Goal: Transaction & Acquisition: Purchase product/service

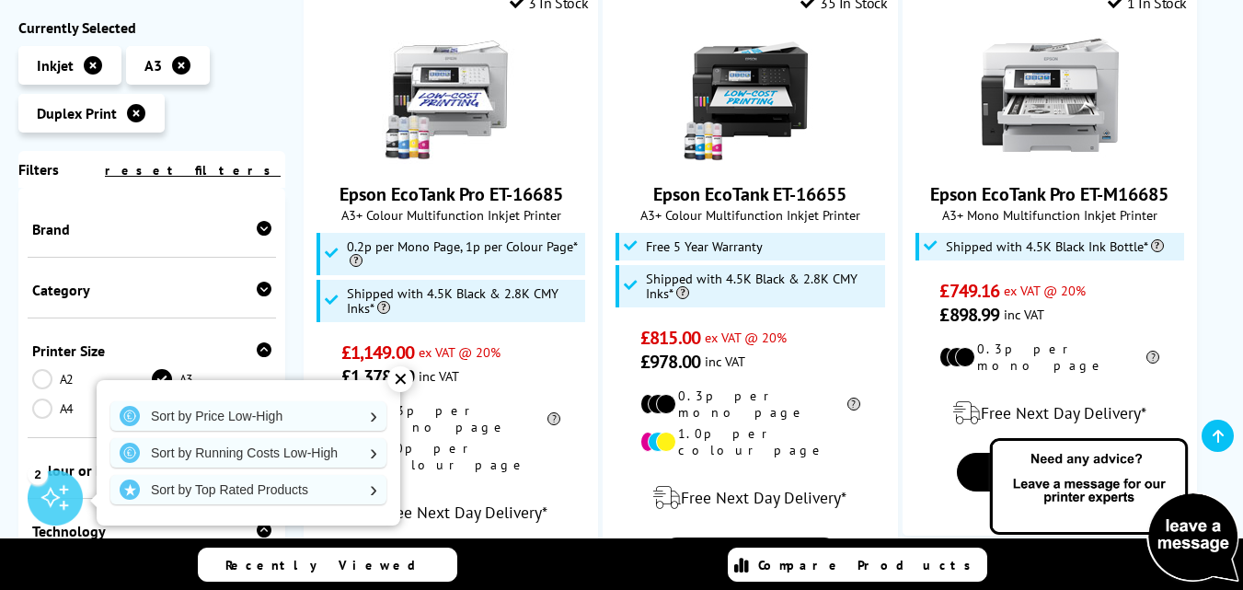
scroll to position [460, 0]
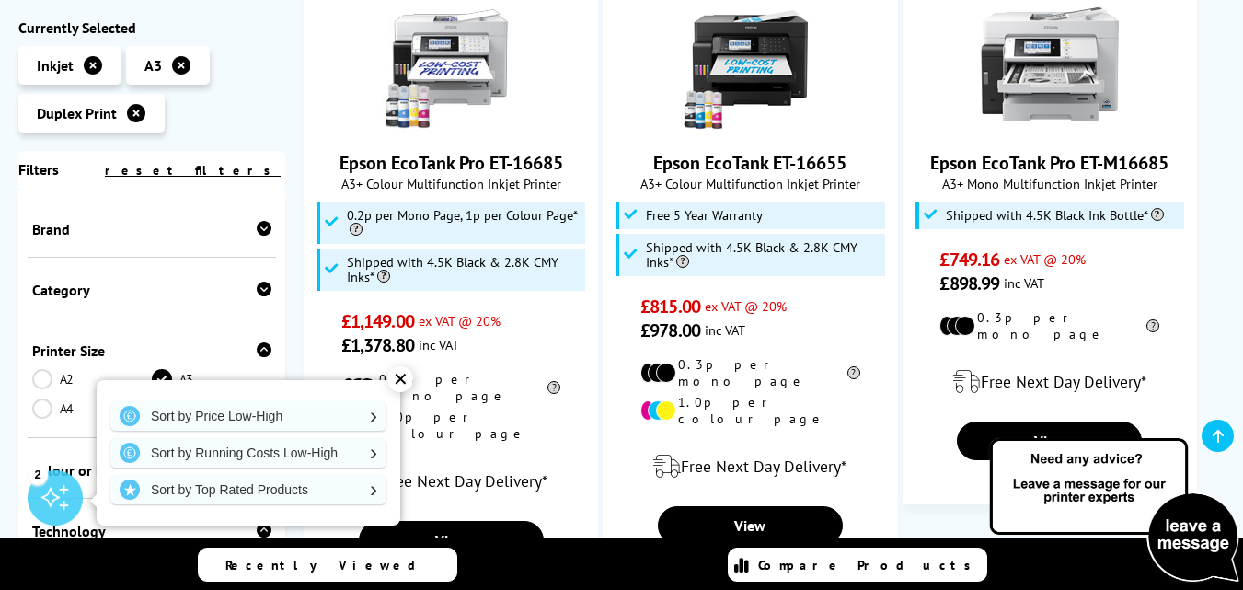
click at [397, 372] on div "✕" at bounding box center [400, 379] width 26 height 26
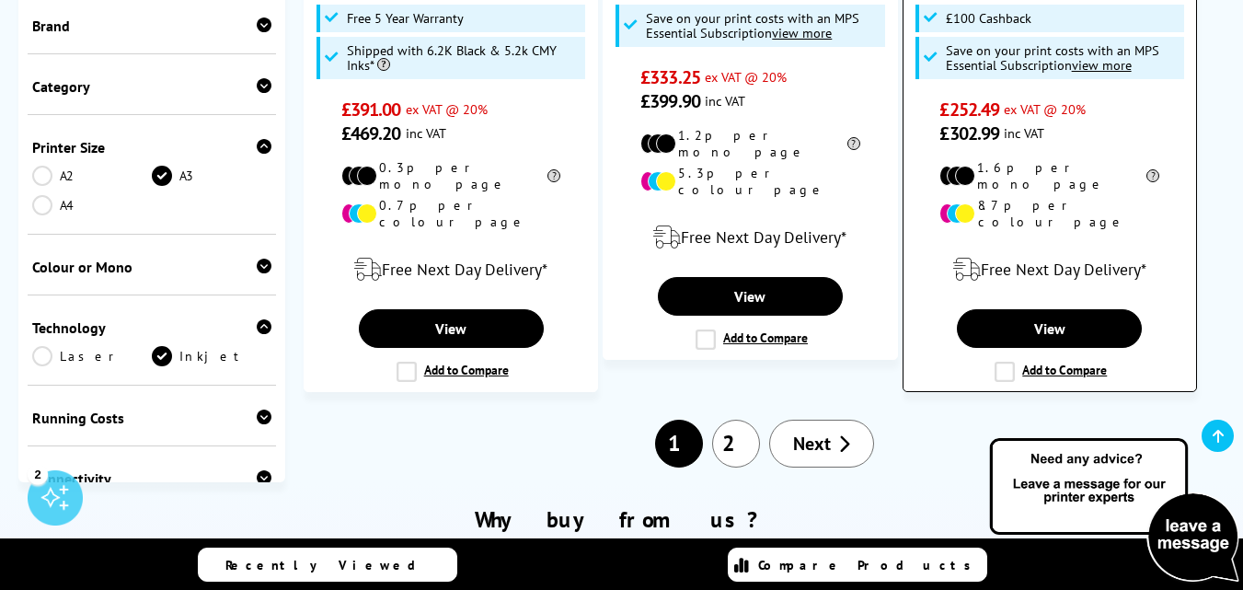
scroll to position [2852, 0]
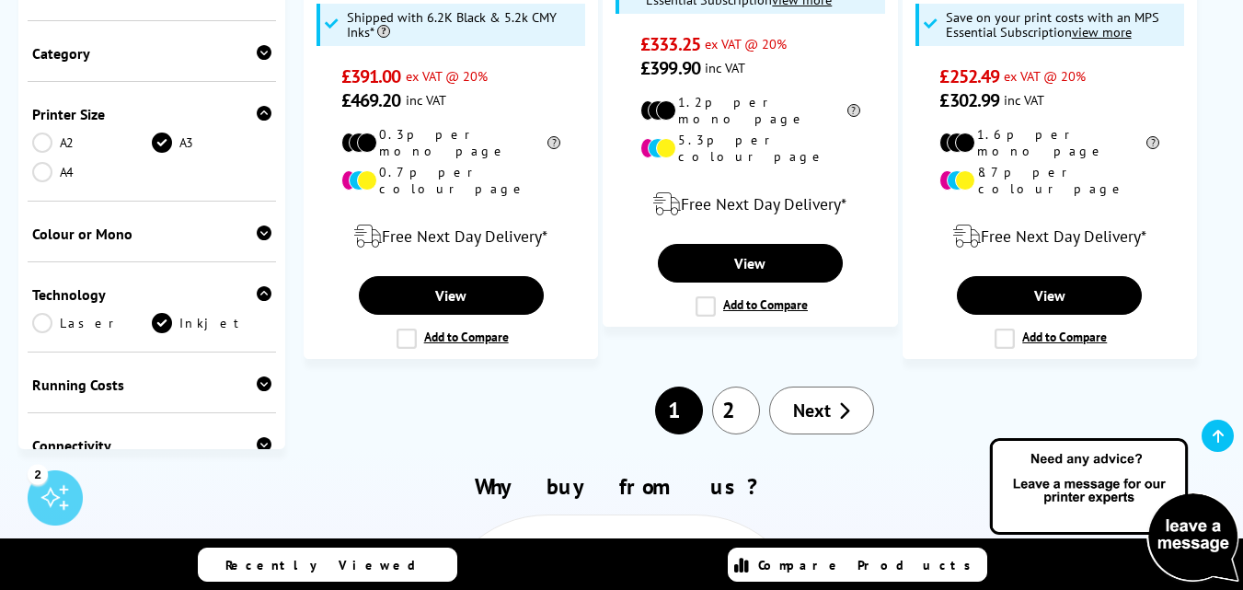
click at [813, 398] on span "Next" at bounding box center [812, 410] width 38 height 24
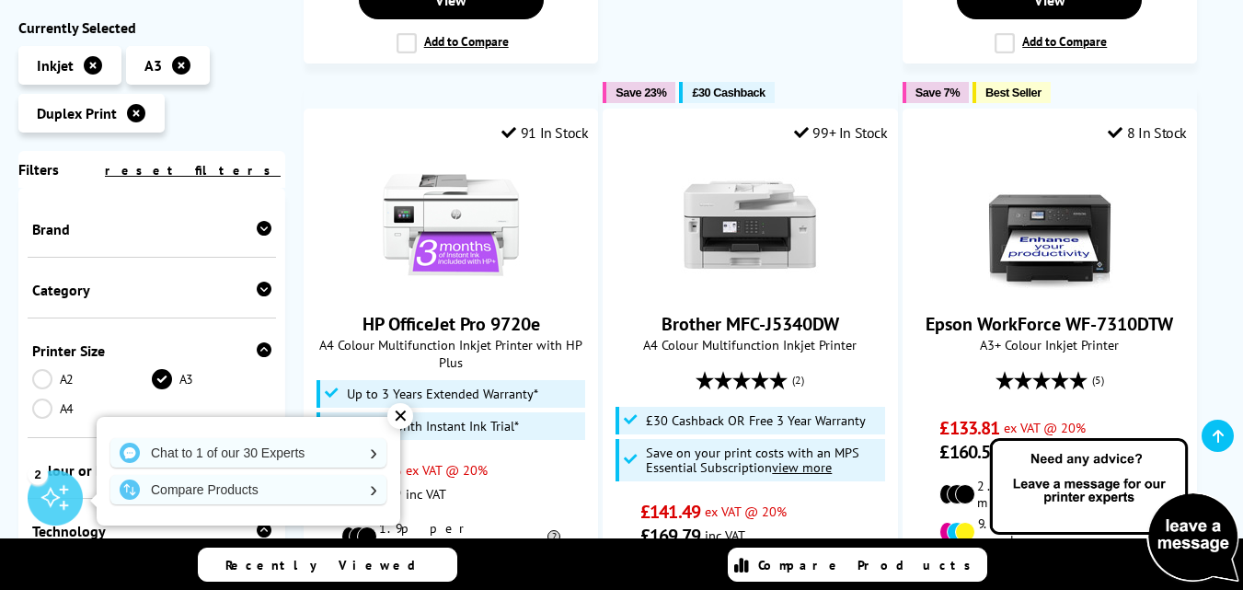
scroll to position [1840, 0]
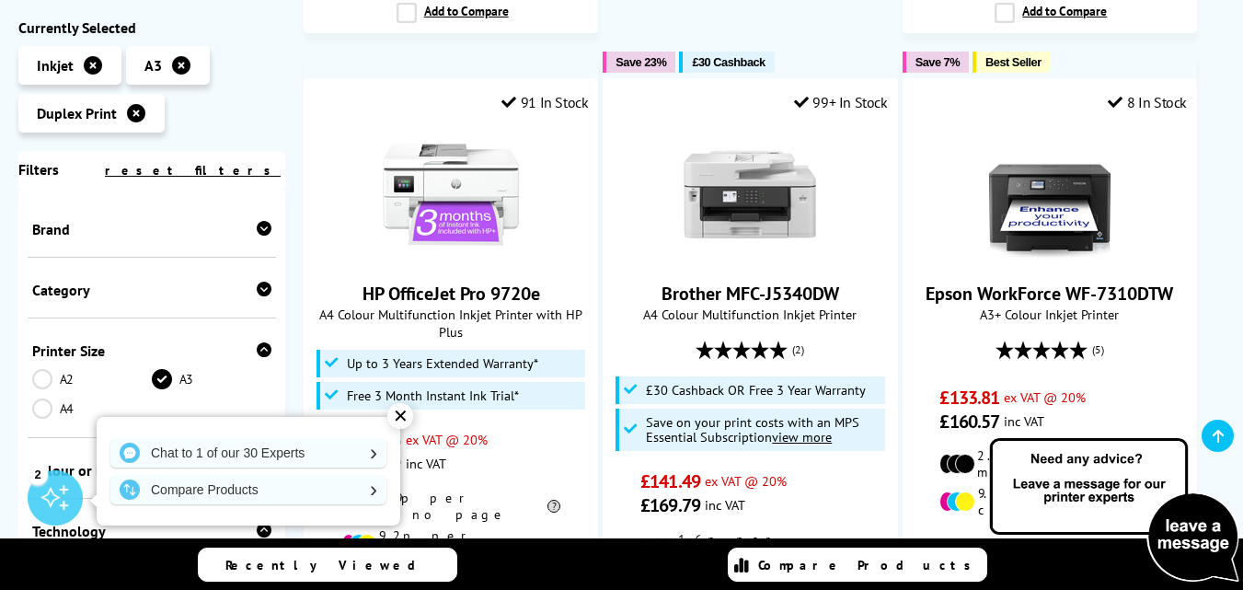
click at [406, 412] on div "✕" at bounding box center [400, 416] width 26 height 26
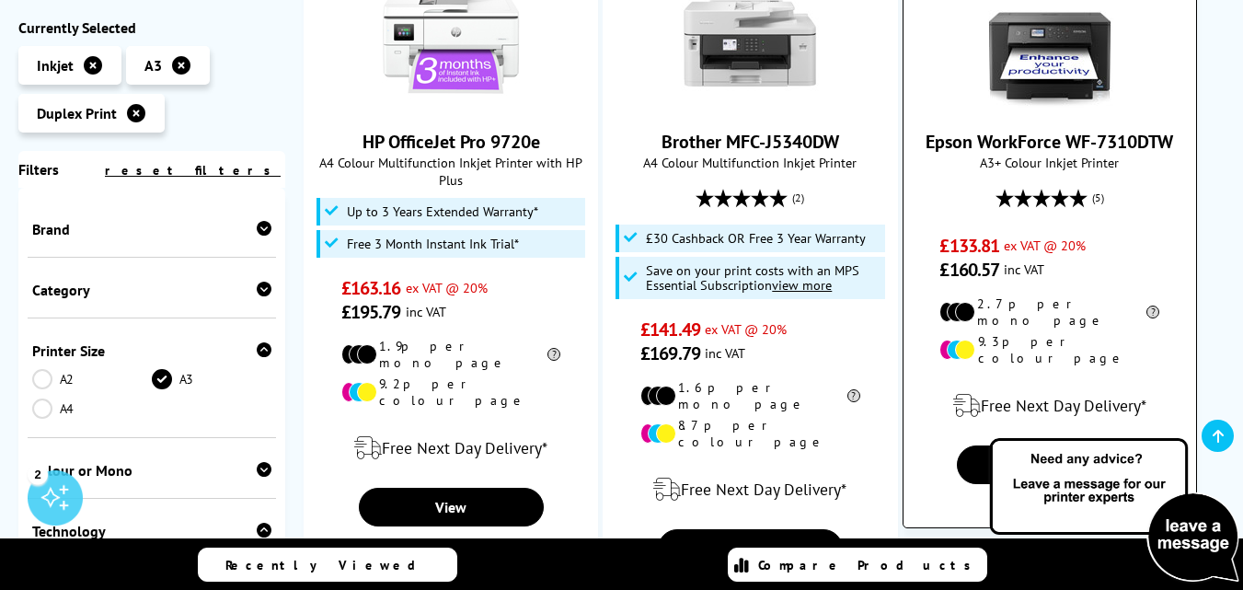
scroll to position [2024, 0]
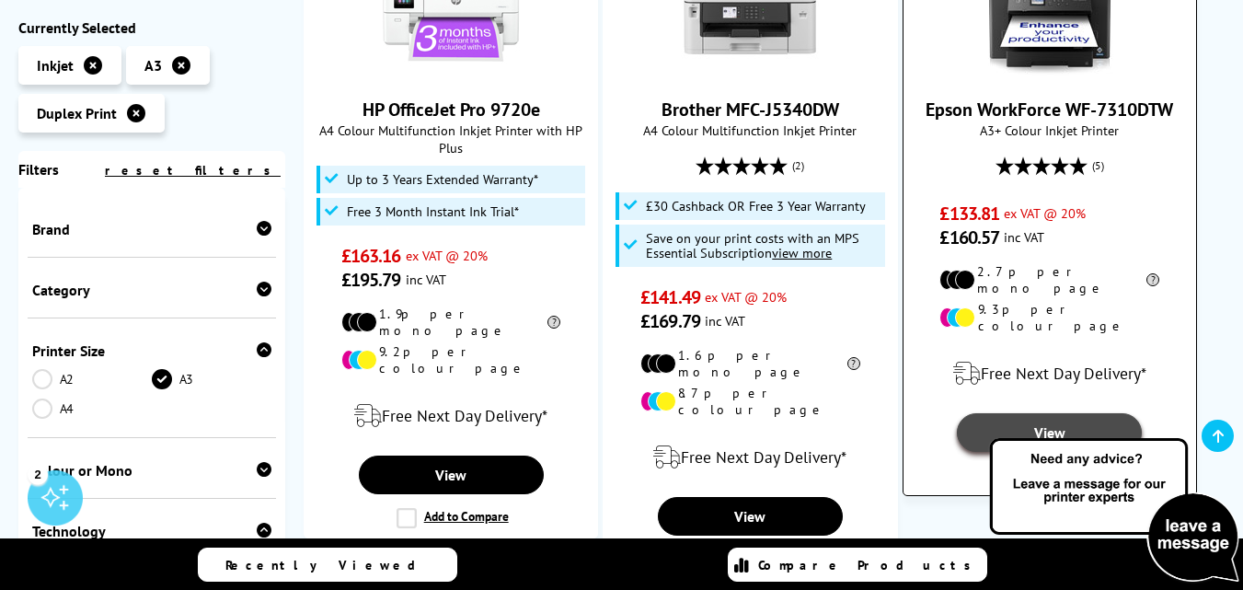
click at [1055, 413] on link "View" at bounding box center [1049, 432] width 185 height 39
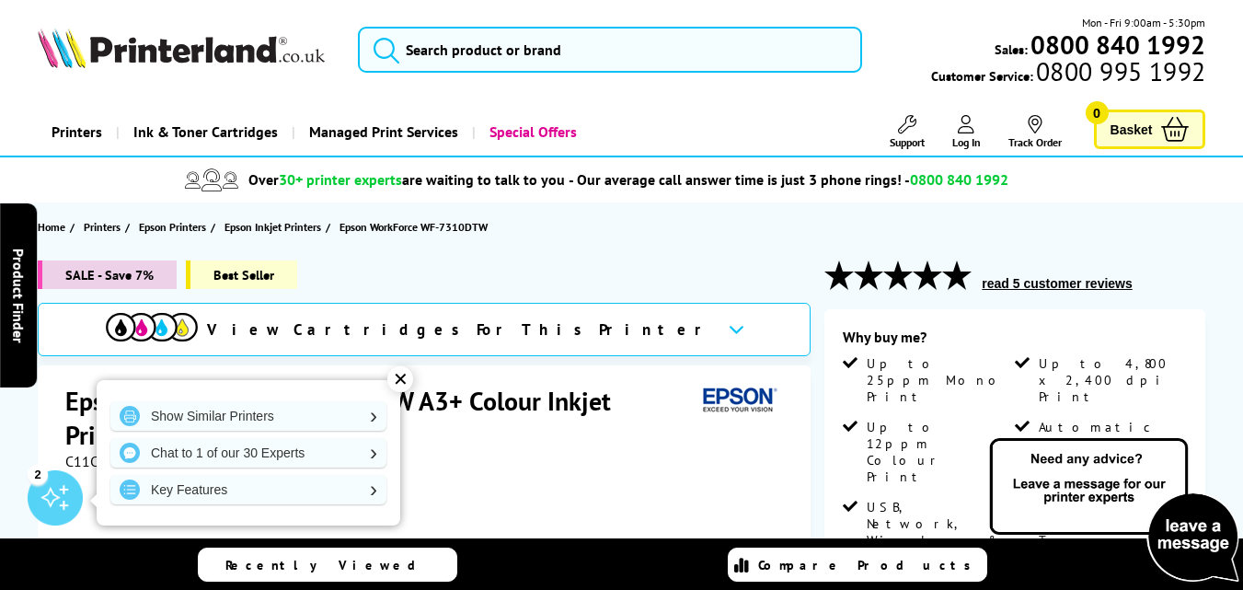
click at [399, 373] on div "✕" at bounding box center [400, 379] width 26 height 26
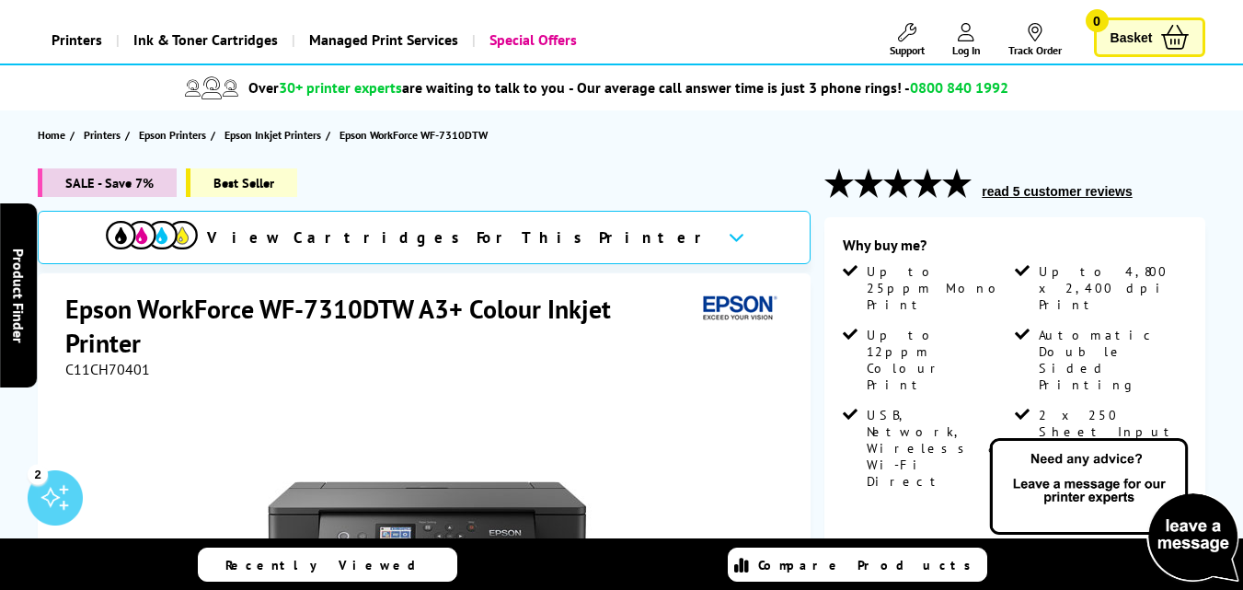
scroll to position [184, 0]
